Goal: Task Accomplishment & Management: Use online tool/utility

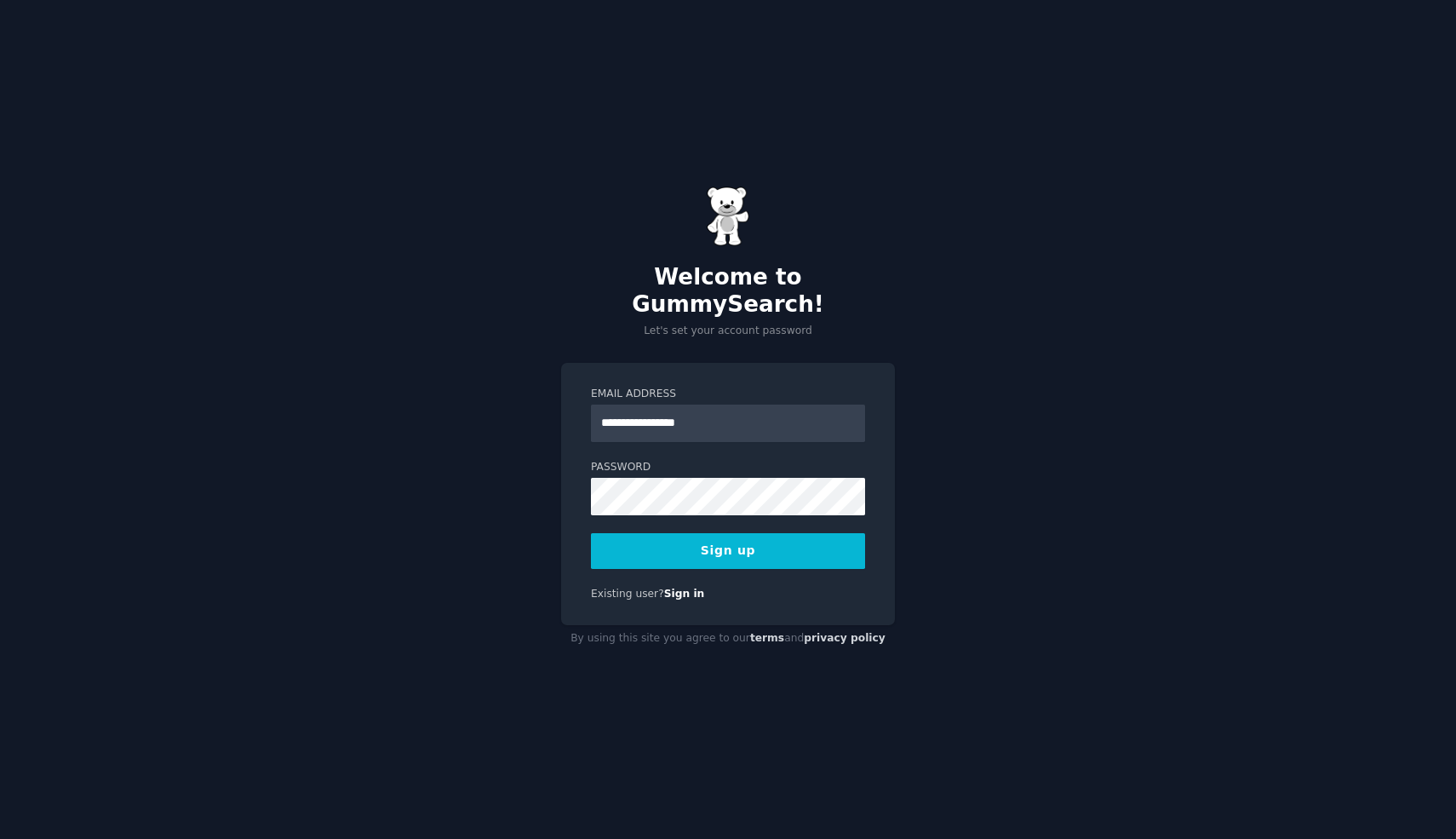
type input "**********"
click at [759, 557] on div "**********" at bounding box center [728, 493] width 334 height 263
click at [726, 533] on button "Sign up" at bounding box center [728, 550] width 274 height 36
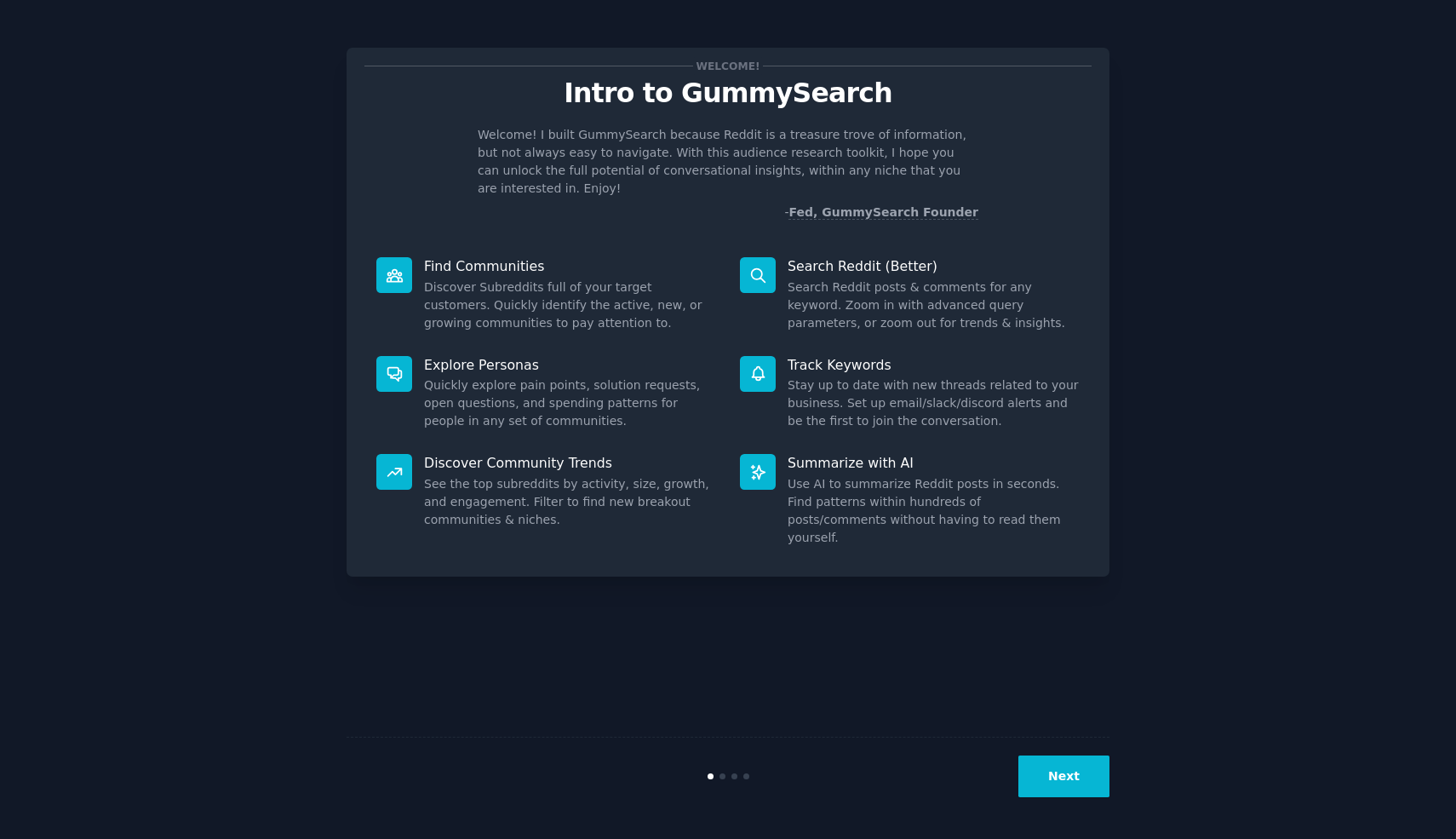
click at [1073, 776] on button "Next" at bounding box center [1063, 776] width 91 height 42
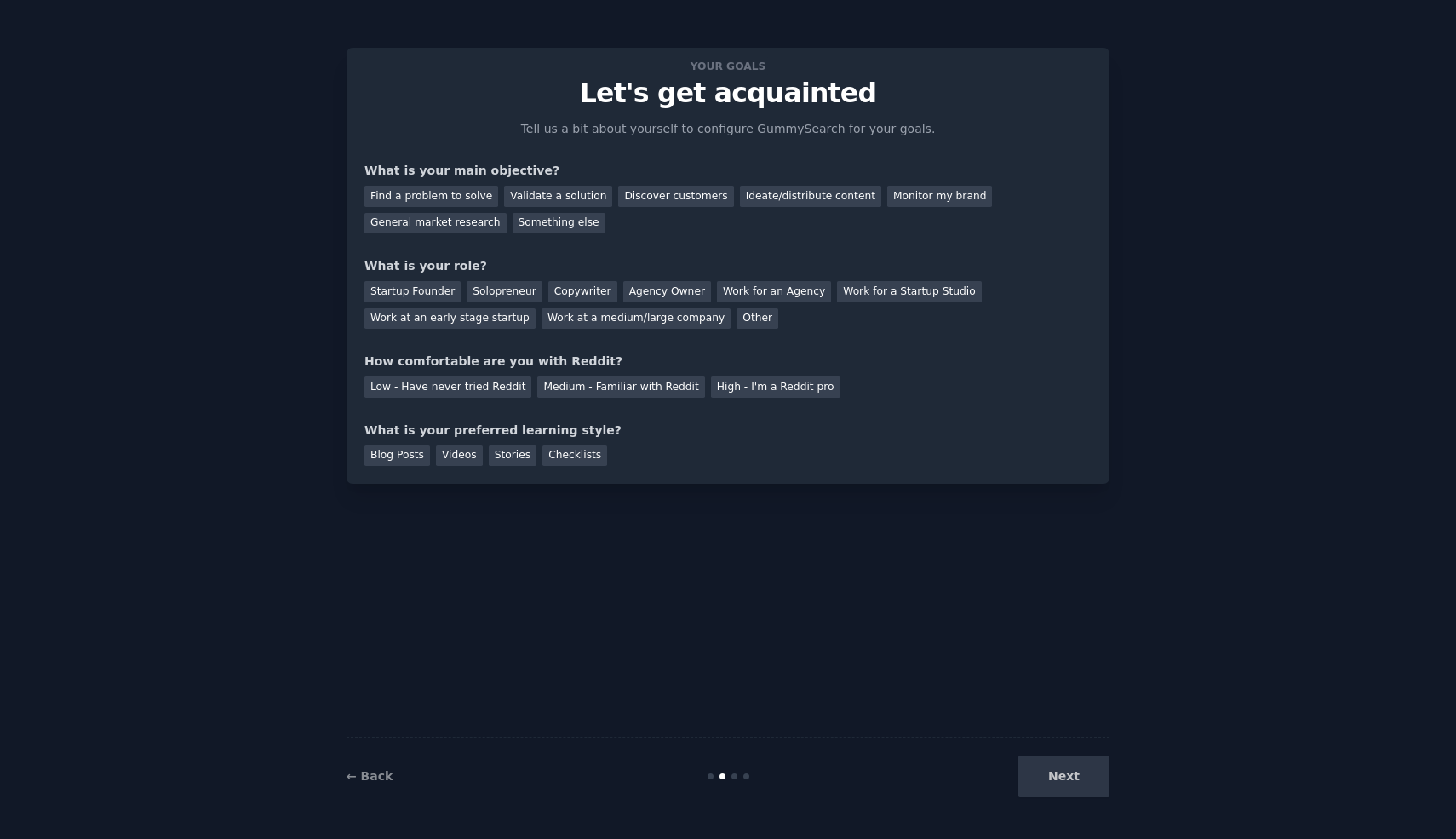
click at [1043, 783] on div "Next" at bounding box center [982, 776] width 255 height 42
click at [430, 191] on div "Find a problem to solve" at bounding box center [431, 196] width 134 height 21
click at [518, 289] on div "Solopreneur" at bounding box center [504, 291] width 75 height 21
click at [736, 383] on div "High - I'm a Reddit pro" at bounding box center [775, 387] width 129 height 21
click at [394, 452] on div "Blog Posts" at bounding box center [397, 456] width 66 height 21
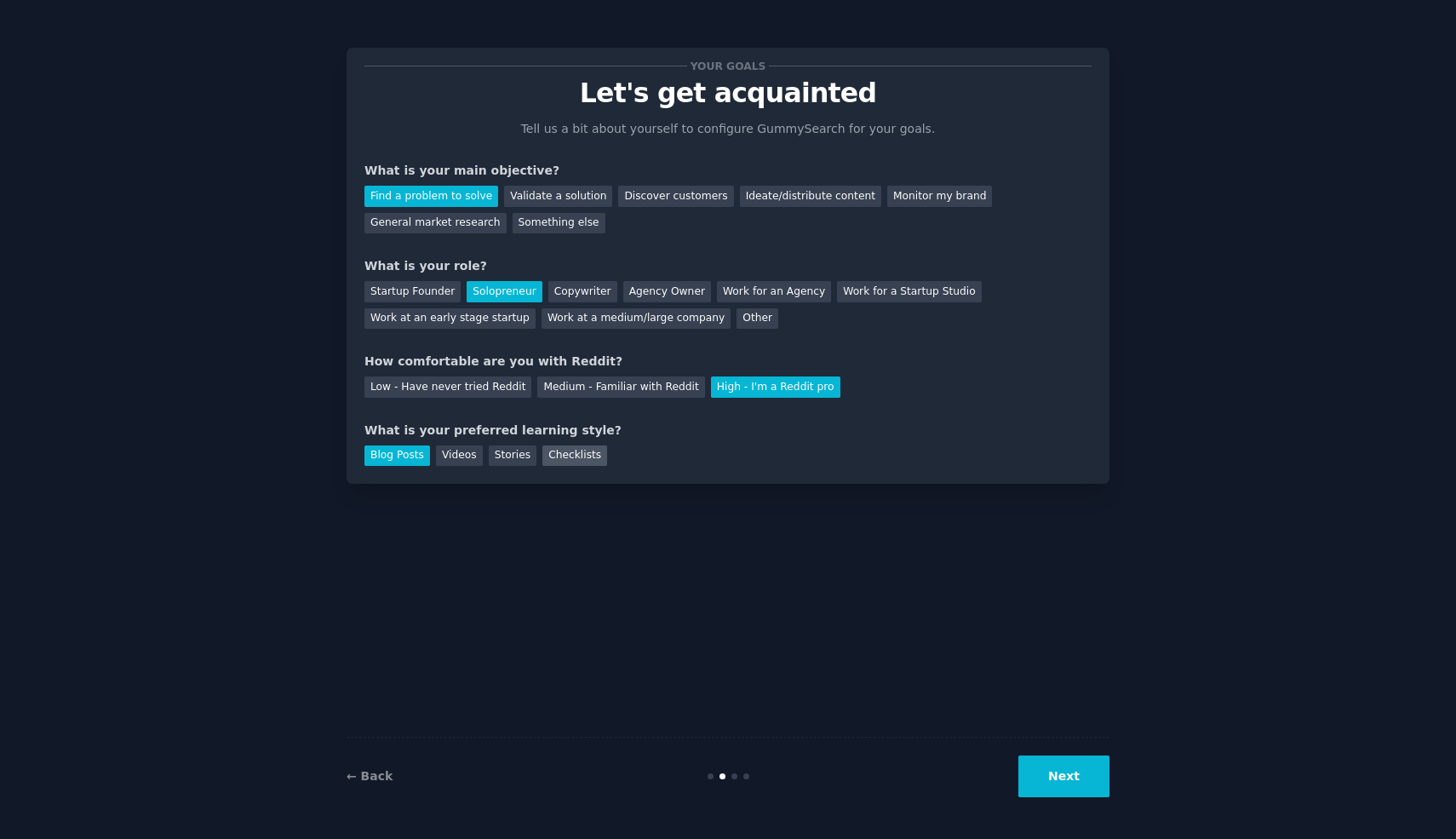
click at [581, 458] on div "Checklists" at bounding box center [574, 456] width 65 height 21
click at [409, 458] on div "Blog Posts" at bounding box center [397, 456] width 66 height 21
click at [1087, 770] on button "Next" at bounding box center [1063, 776] width 91 height 42
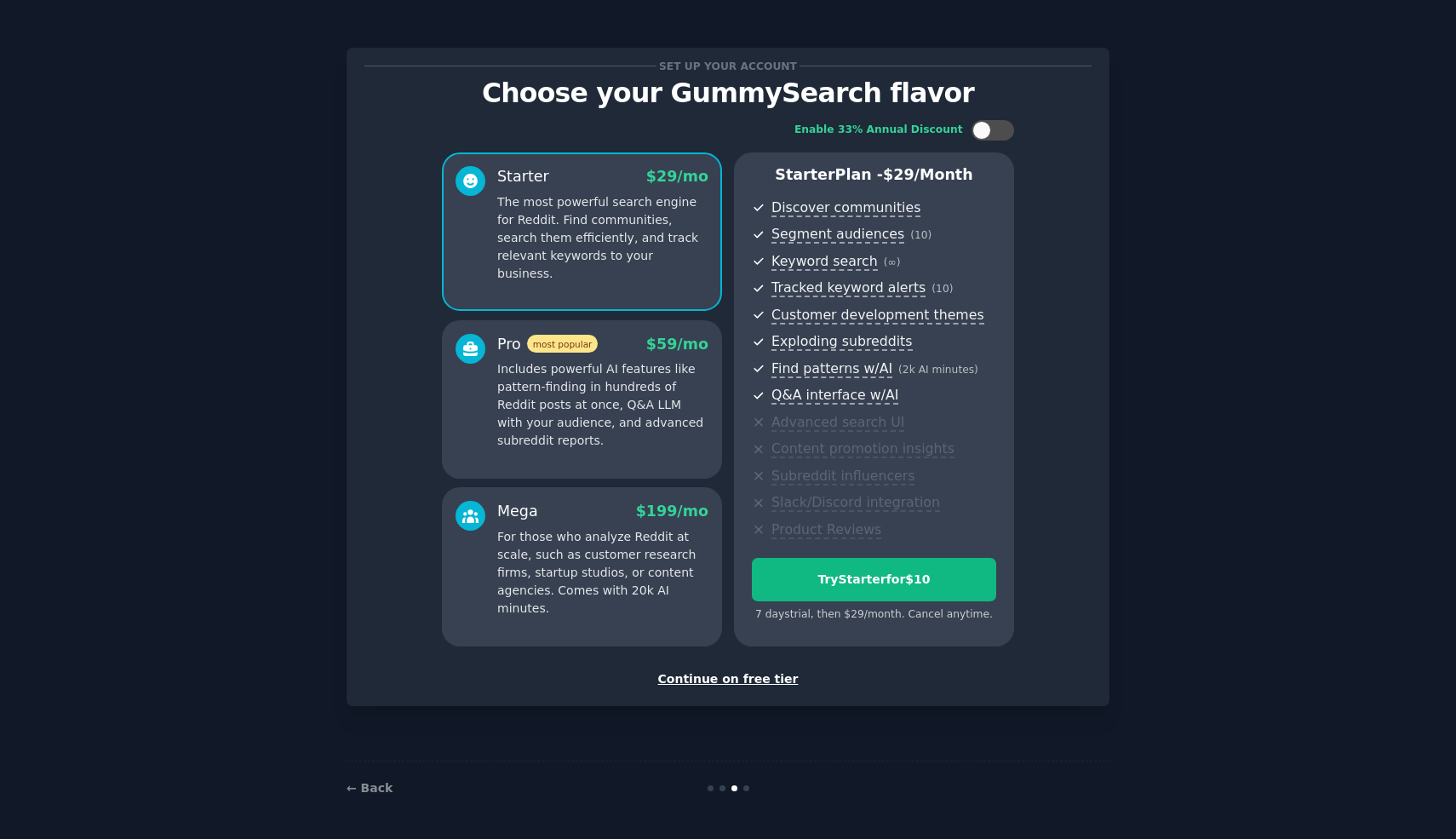
click at [739, 684] on div "Continue on free tier" at bounding box center [728, 679] width 727 height 18
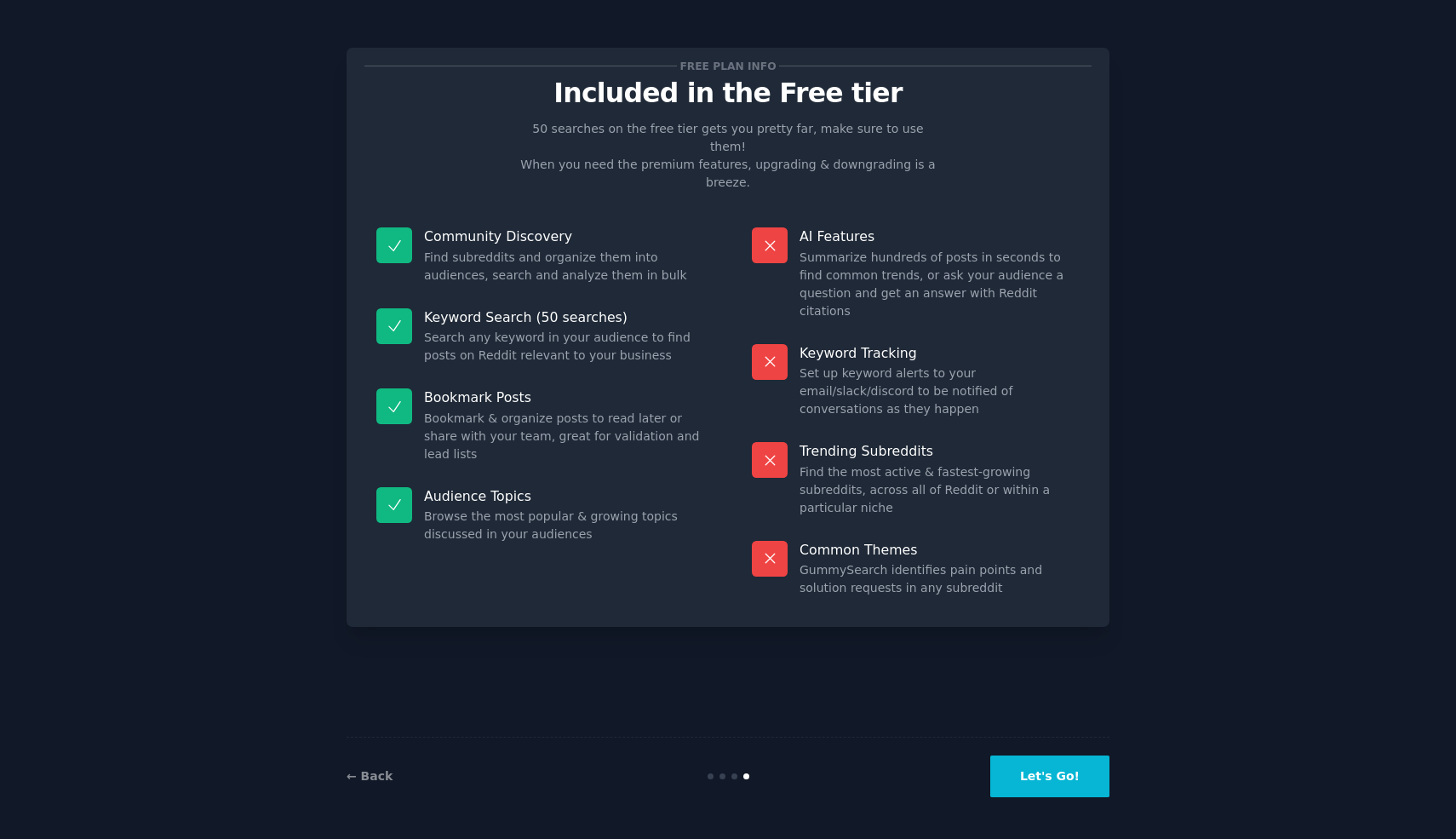
click at [1058, 770] on button "Let's Go!" at bounding box center [1050, 776] width 119 height 42
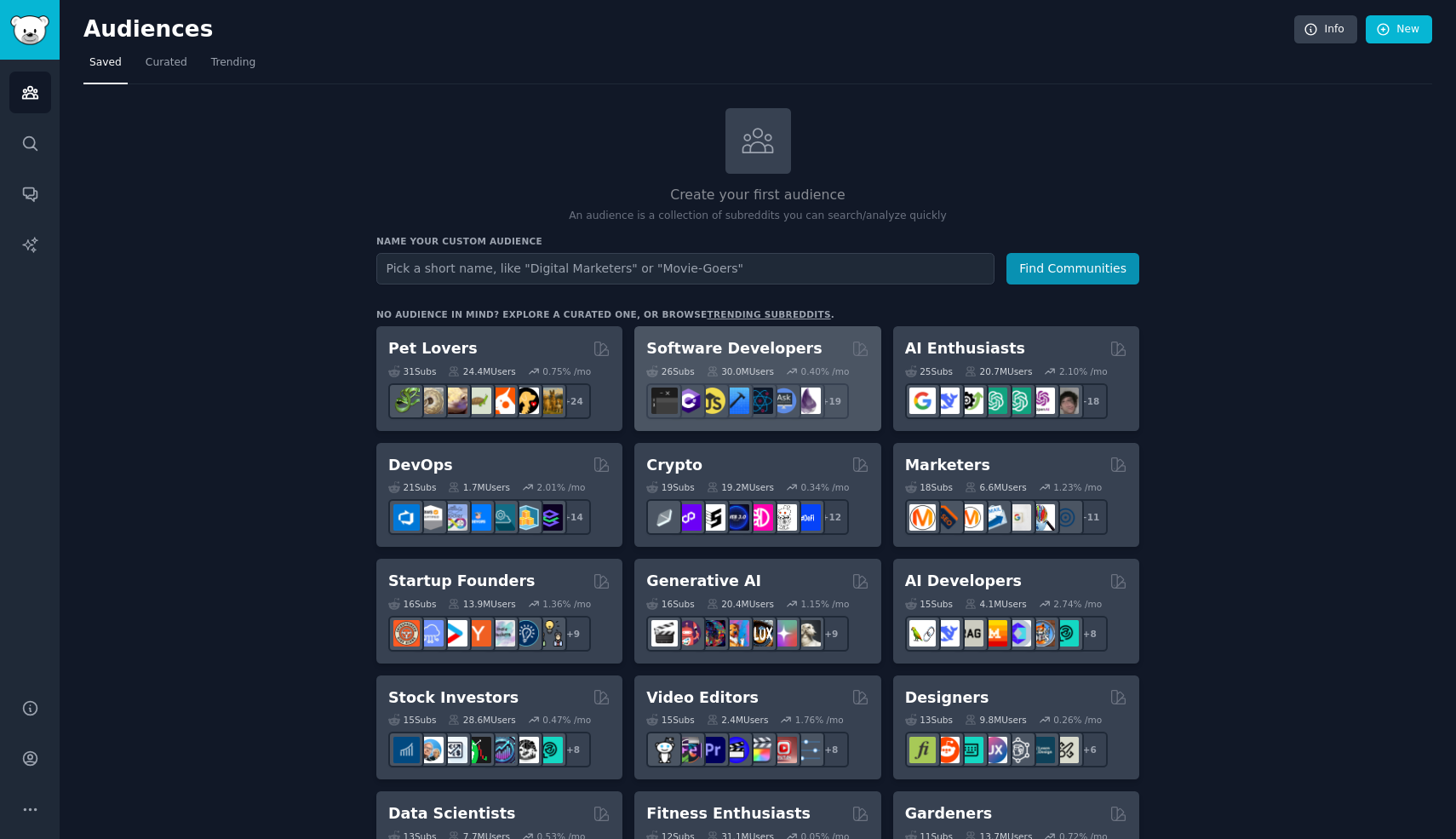
click at [736, 346] on h2 "Software Developers" at bounding box center [734, 349] width 175 height 21
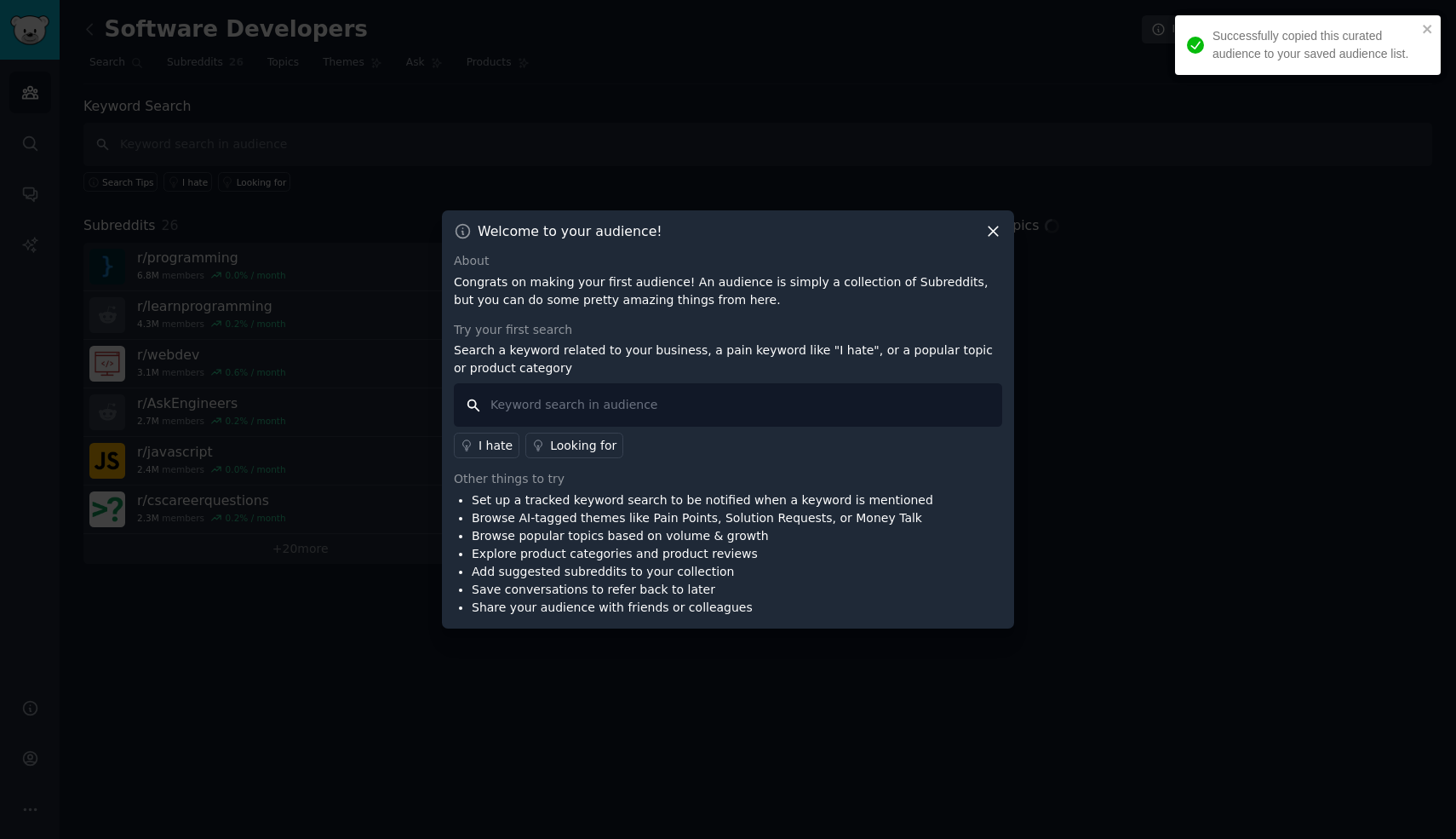
click at [818, 403] on input "text" at bounding box center [728, 404] width 549 height 44
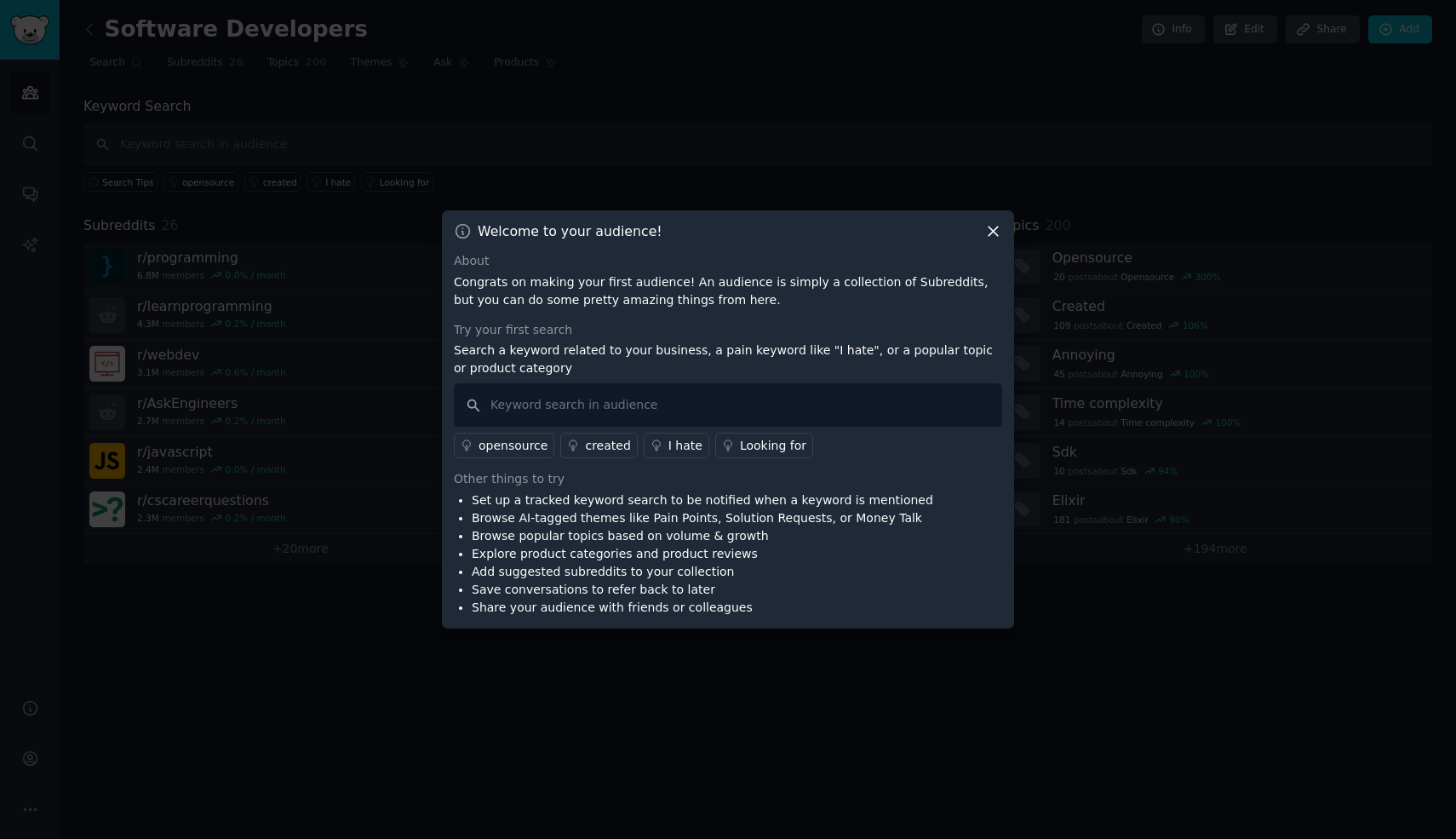
click at [987, 236] on icon at bounding box center [993, 232] width 18 height 18
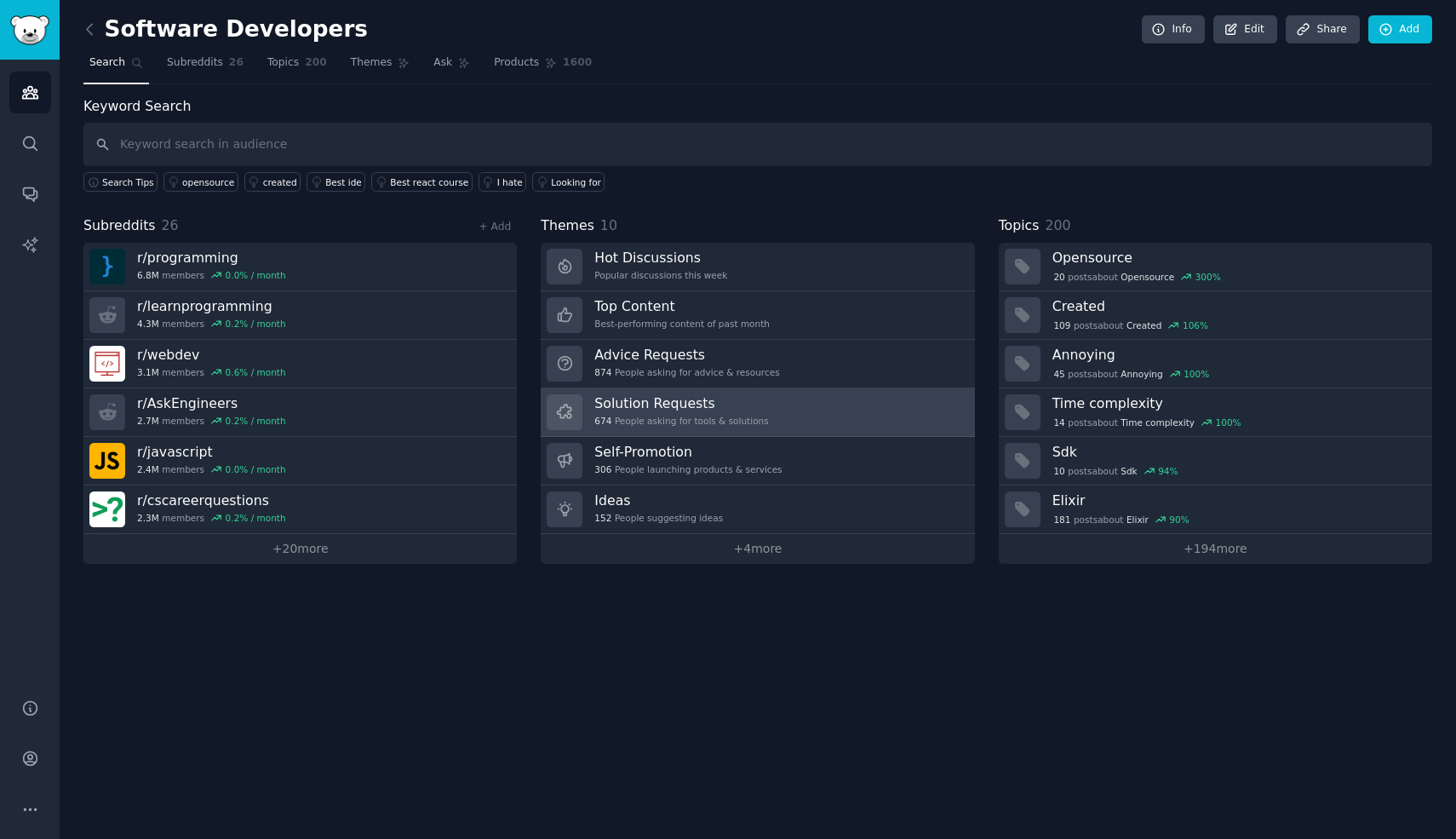
click at [823, 408] on link "Solution Requests 674 People asking for tools & solutions" at bounding box center [757, 412] width 434 height 48
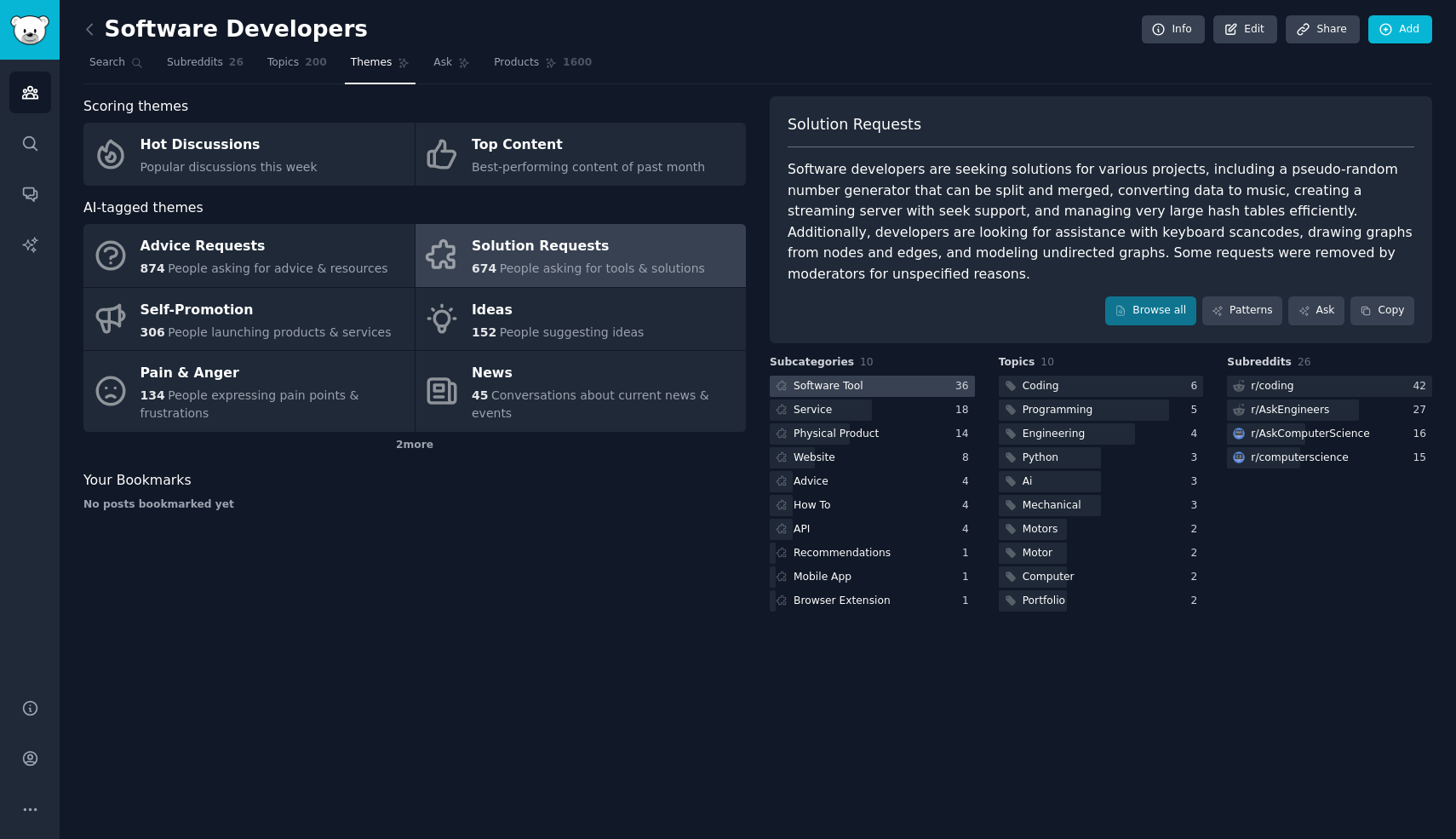
click at [894, 376] on div at bounding box center [872, 387] width 205 height 21
